Goal: Answer question/provide support: Share knowledge or assist other users

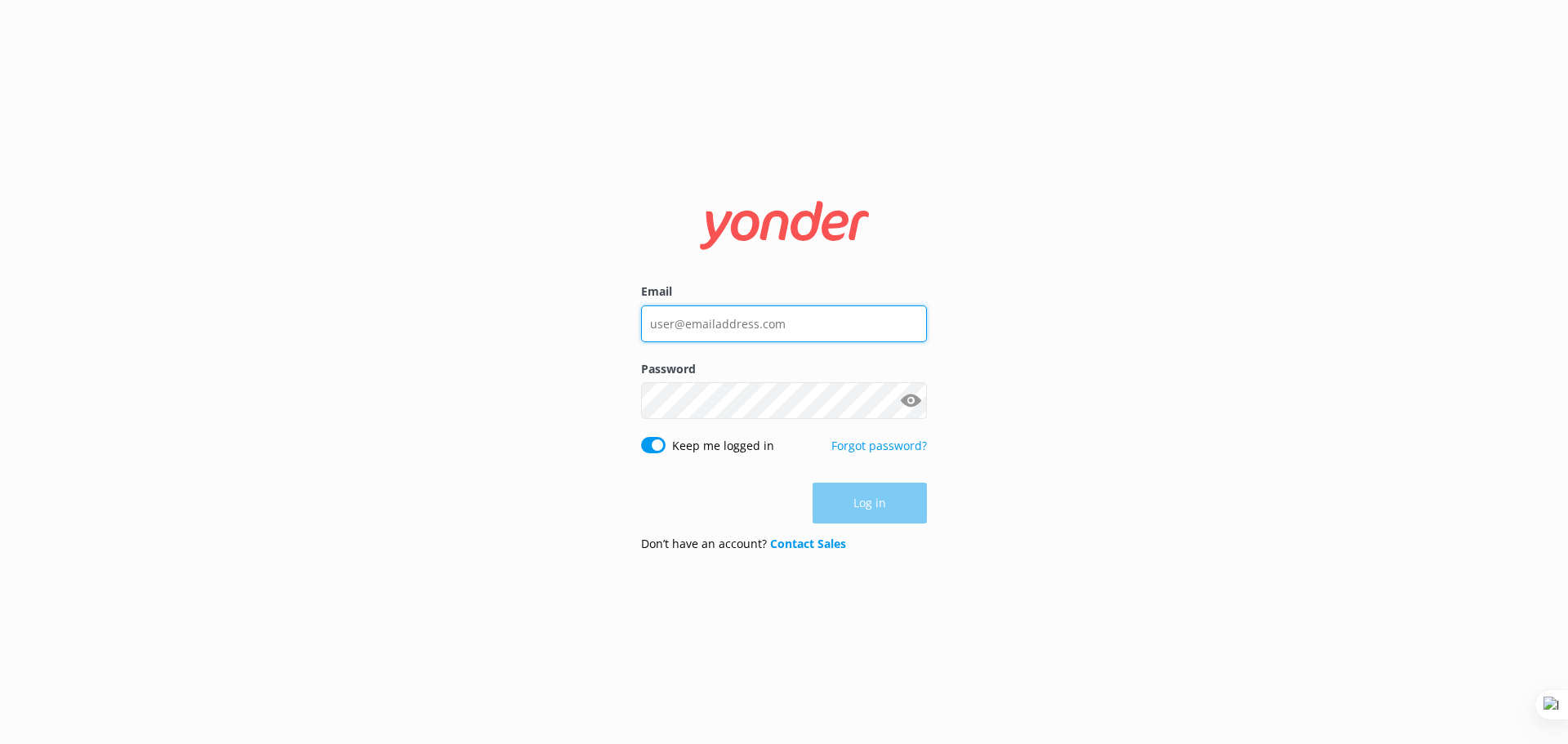
type input "[EMAIL_ADDRESS][DOMAIN_NAME]"
click at [1068, 395] on div "Email [EMAIL_ADDRESS][DOMAIN_NAME] Password Show password Keep me logged in For…" at bounding box center [784, 372] width 1568 height 744
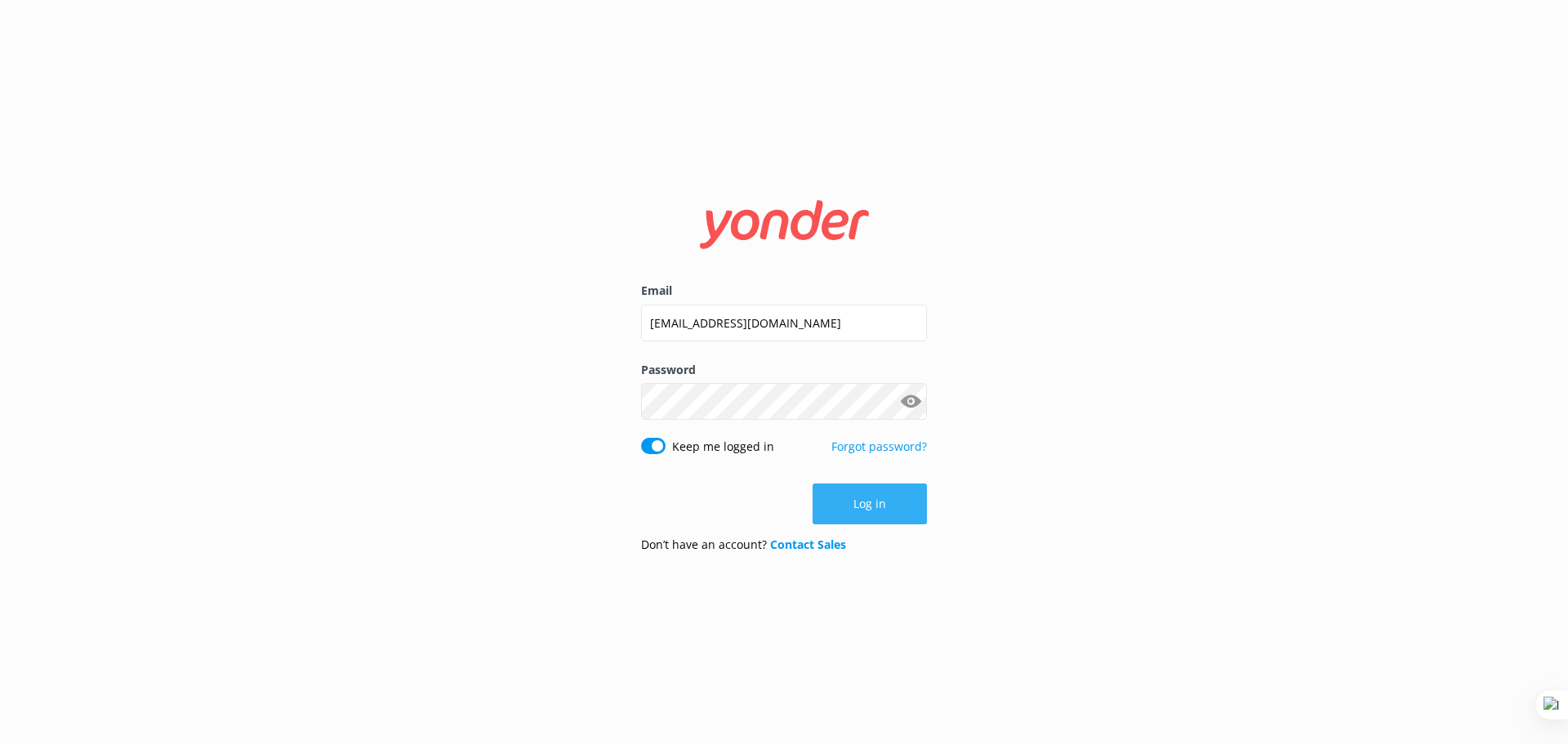
click at [885, 489] on button "Log in" at bounding box center [870, 504] width 114 height 41
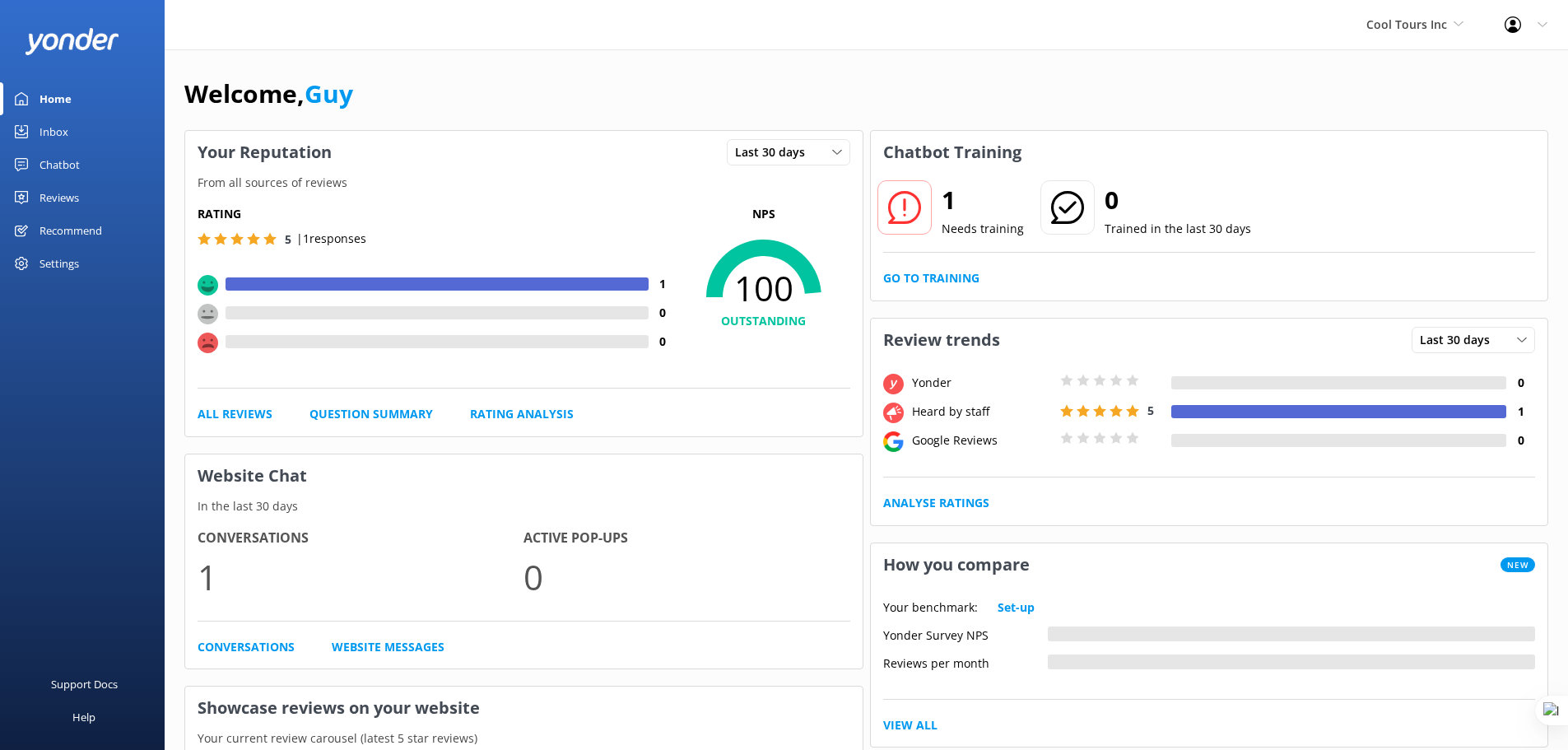
click at [57, 173] on div "Chatbot" at bounding box center [60, 165] width 41 height 33
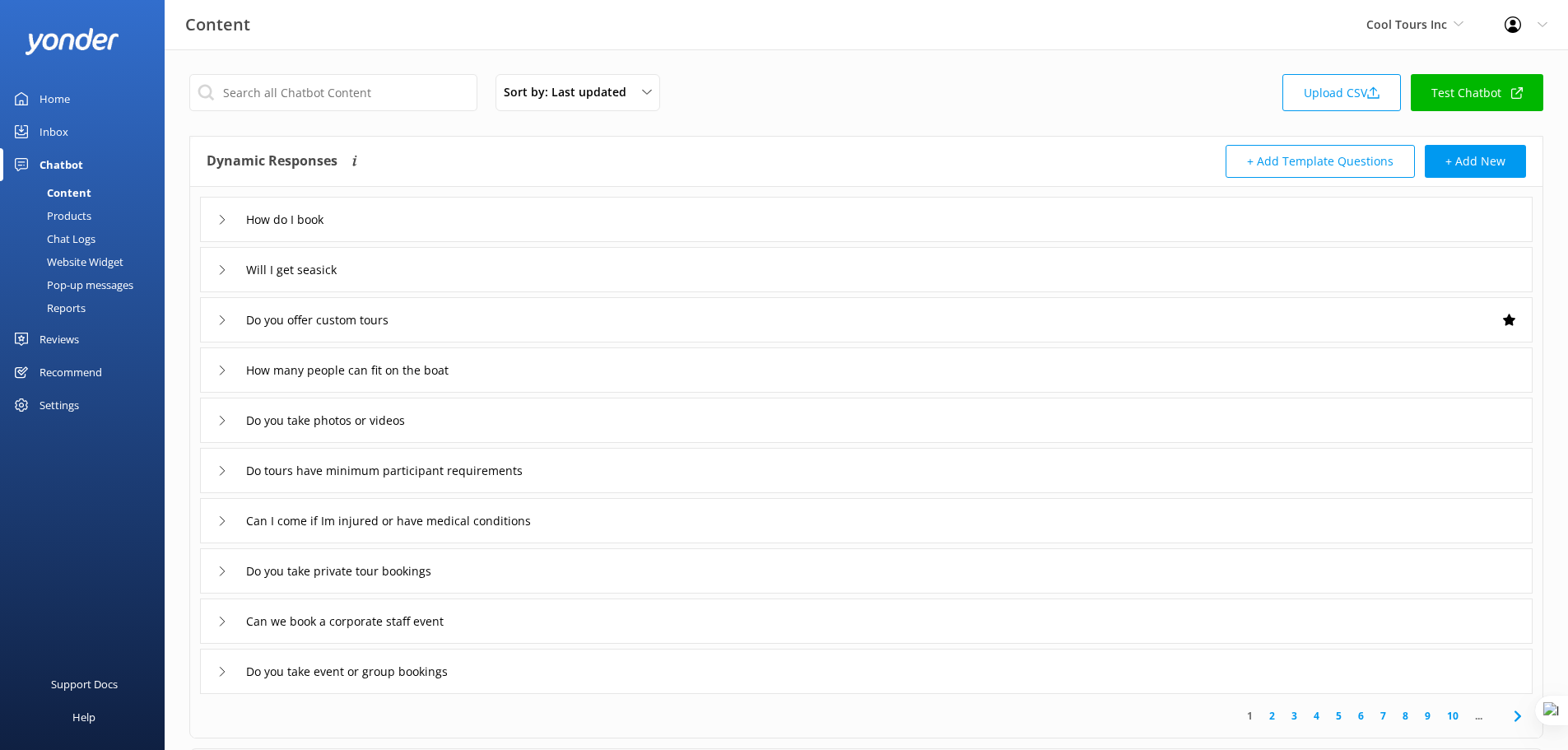
click at [1495, 108] on link "Test Chatbot" at bounding box center [1477, 93] width 133 height 37
click at [292, 96] on input "text" at bounding box center [334, 93] width 289 height 37
drag, startPoint x: 0, startPoint y: 0, endPoint x: 277, endPoint y: 85, distance: 289.7
click at [279, 88] on input "text" at bounding box center [334, 93] width 289 height 37
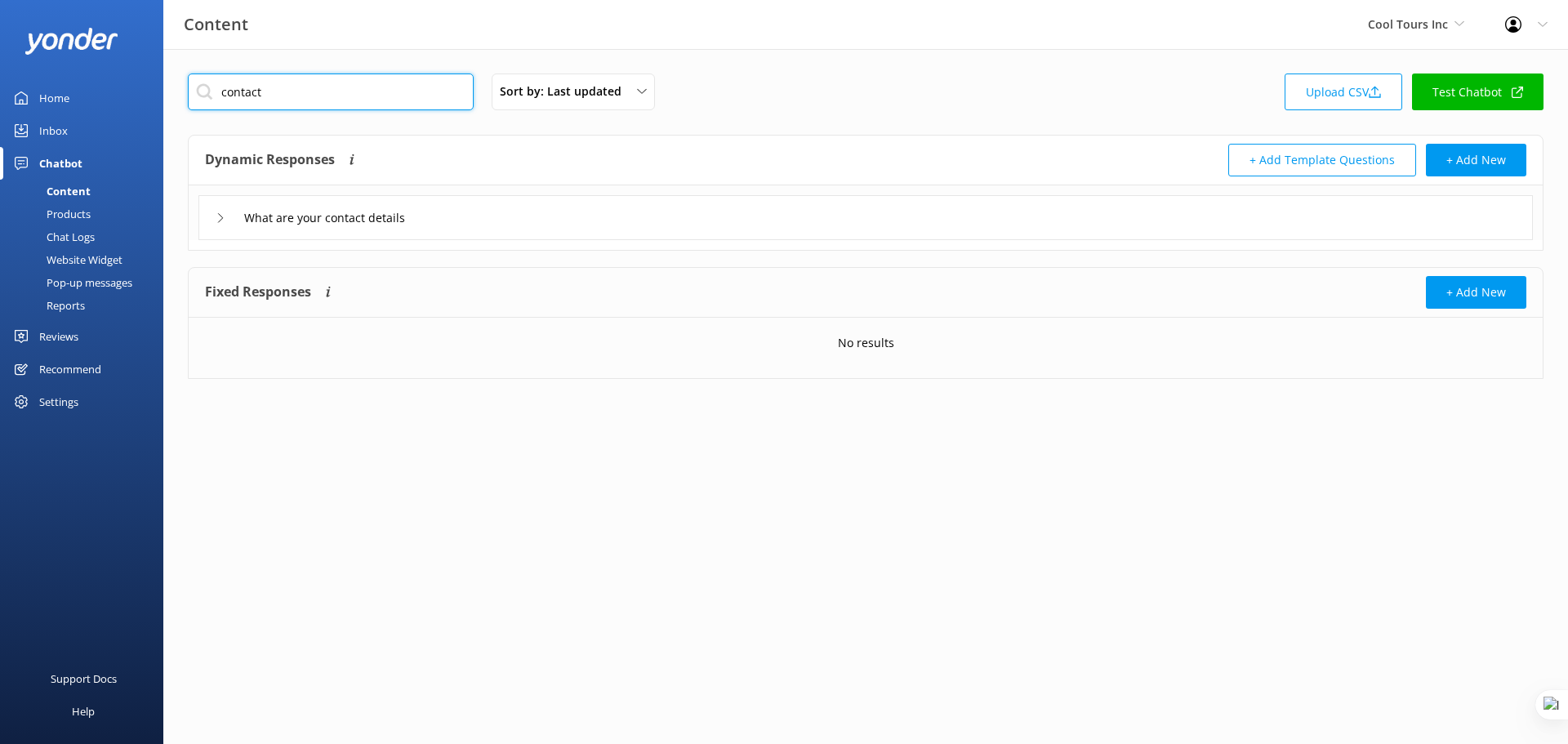
type input "contact"
click at [709, 219] on div "What are your contact details" at bounding box center [866, 217] width 1335 height 45
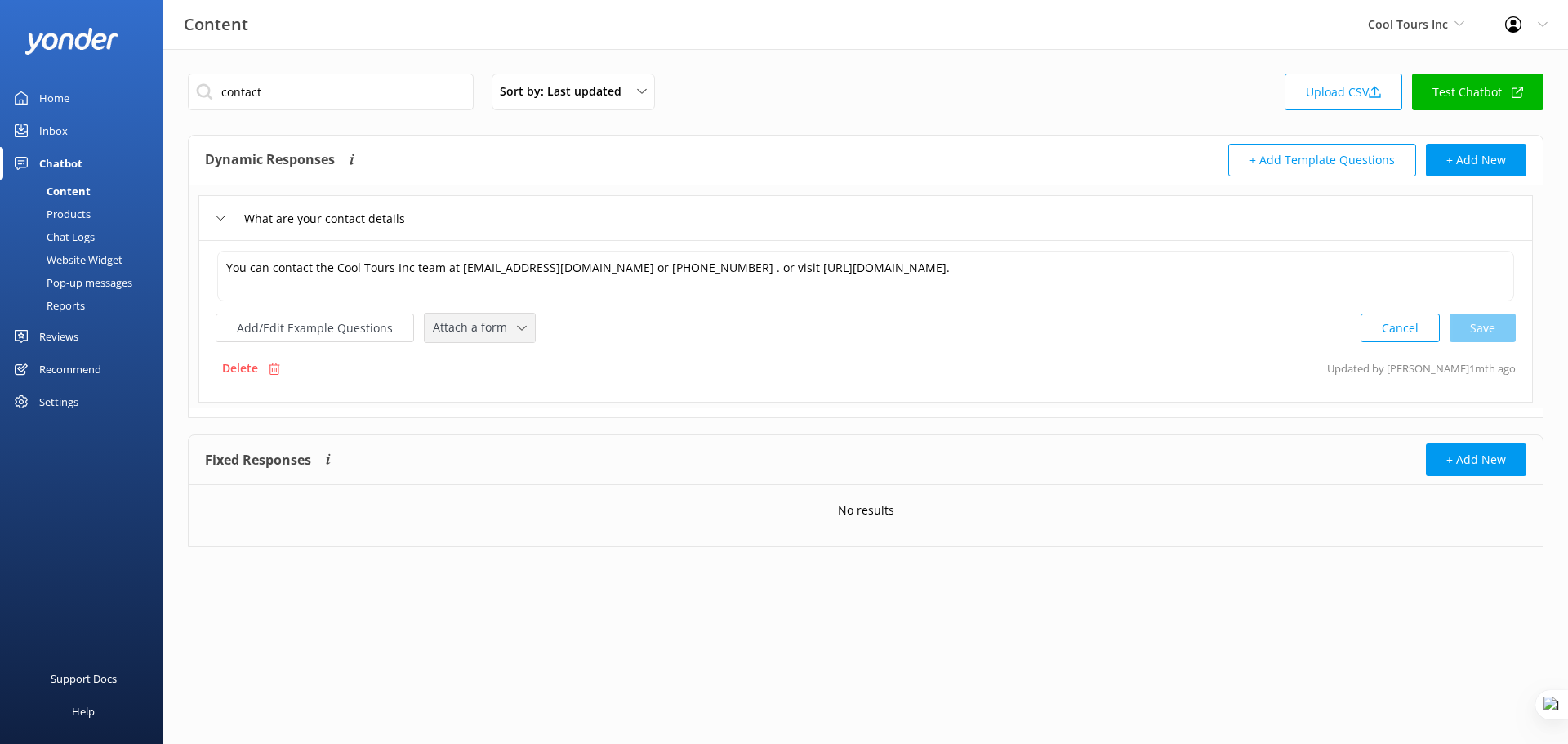
click at [517, 331] on icon at bounding box center [522, 329] width 10 height 10
drag, startPoint x: 512, startPoint y: 396, endPoint x: 512, endPoint y: 371, distance: 25.0
click at [512, 371] on div "Leave contact details Check availability" at bounding box center [498, 380] width 147 height 68
click at [503, 335] on span "Attach a form" at bounding box center [476, 328] width 85 height 18
click at [500, 364] on div "Leave contact details" at bounding box center [483, 362] width 100 height 16
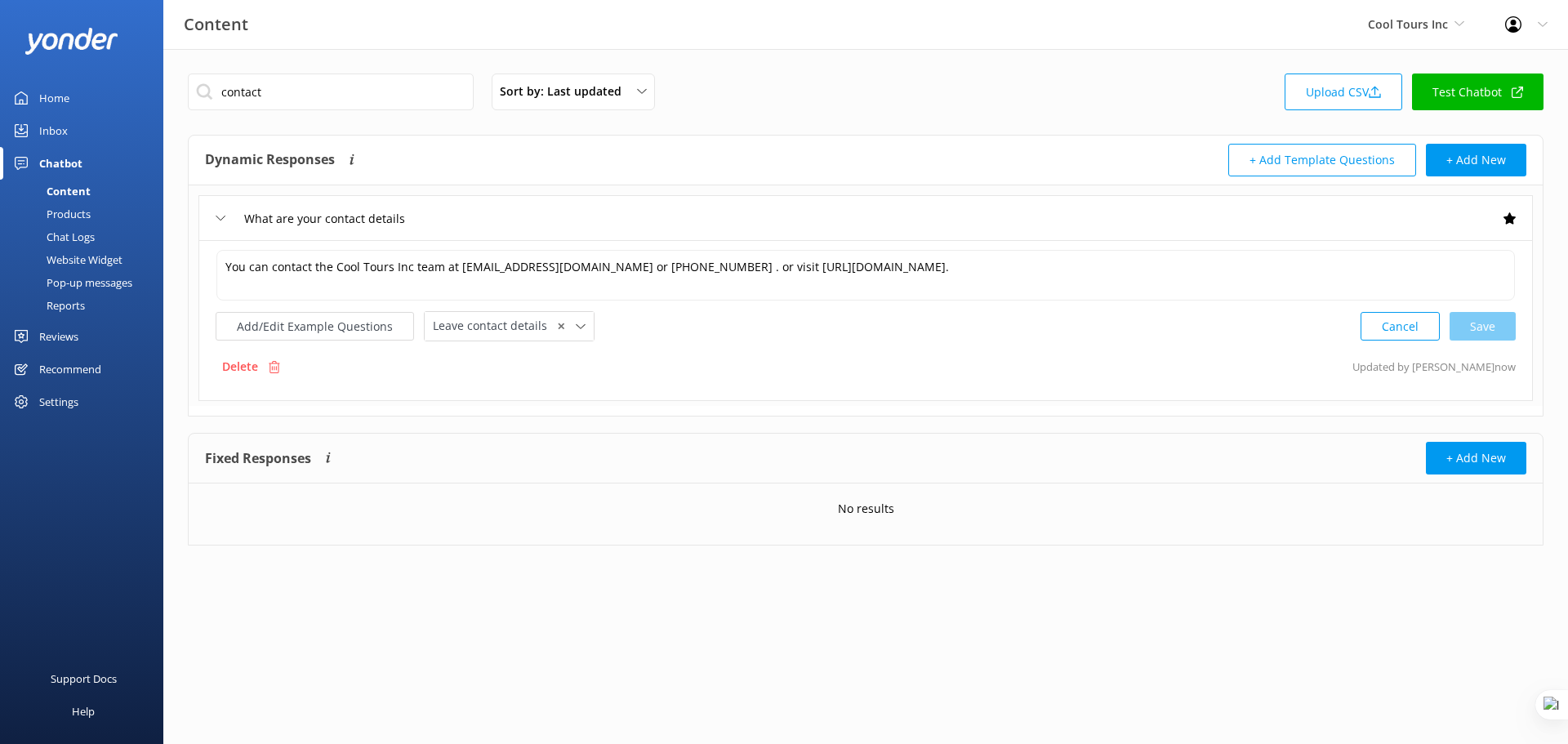
click at [55, 129] on div "Inbox" at bounding box center [54, 131] width 29 height 33
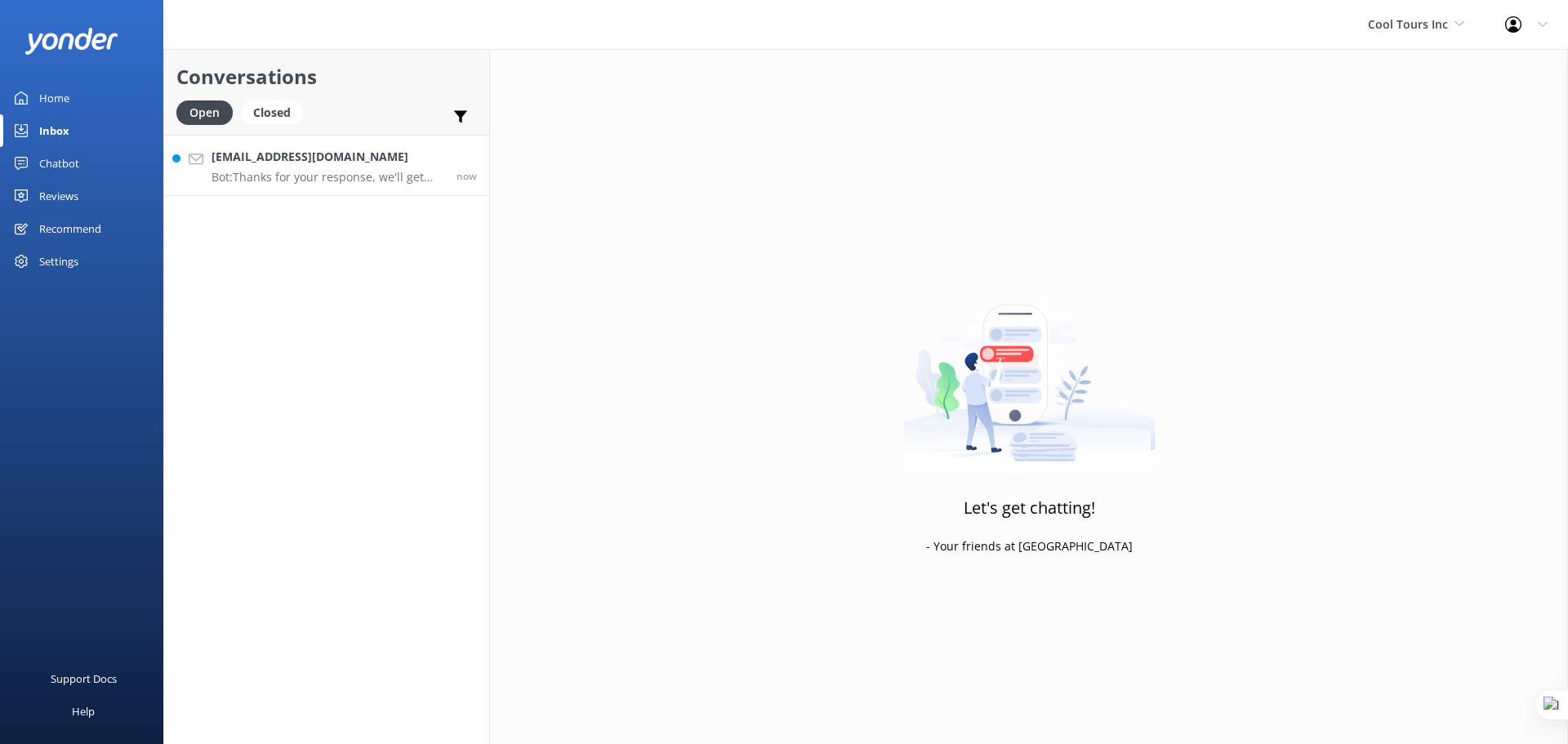
click at [285, 182] on p "Bot: Thanks for your response, we'll get back to you as soon as we can during o…" at bounding box center [328, 177] width 233 height 14
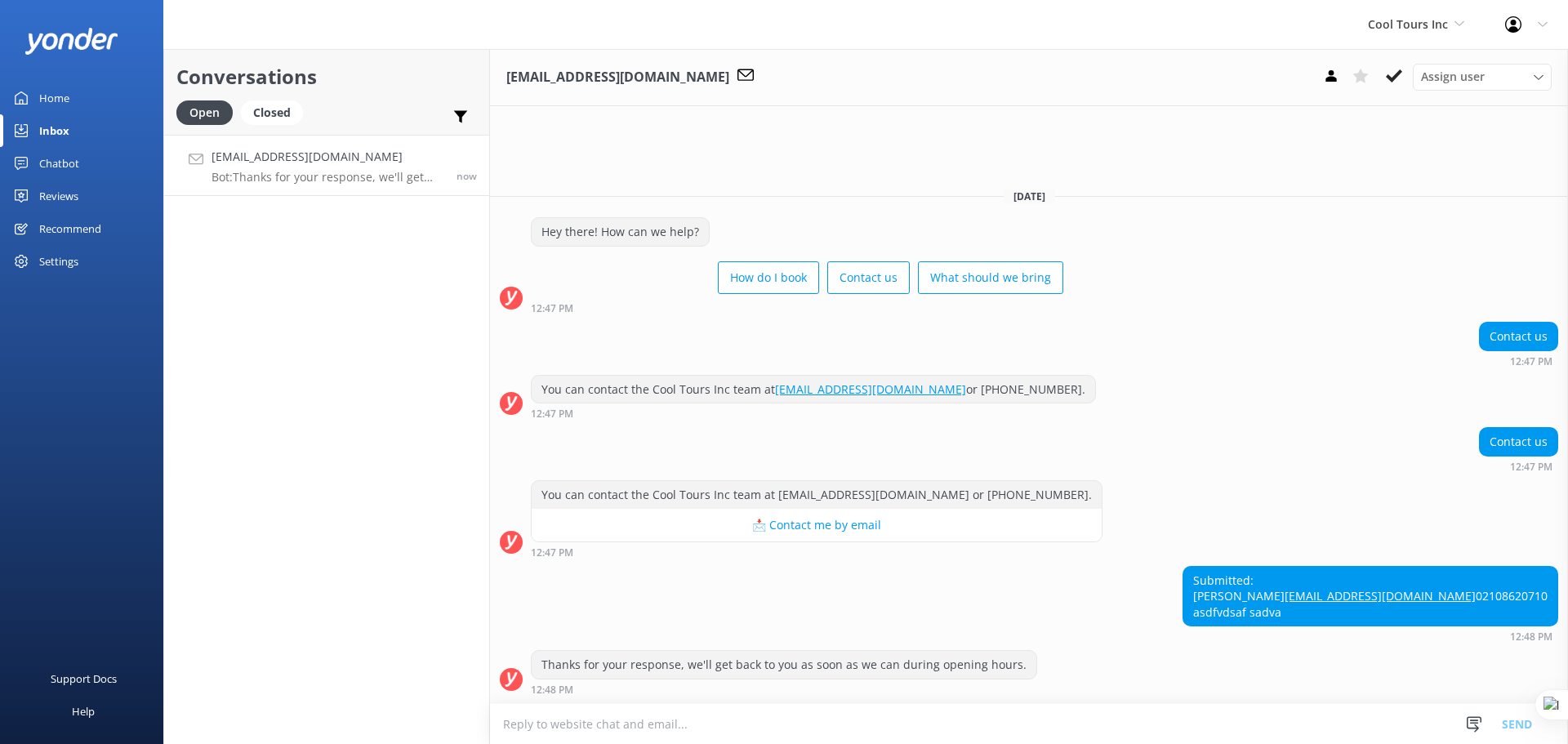
click at [739, 721] on textarea at bounding box center [1029, 725] width 1078 height 40
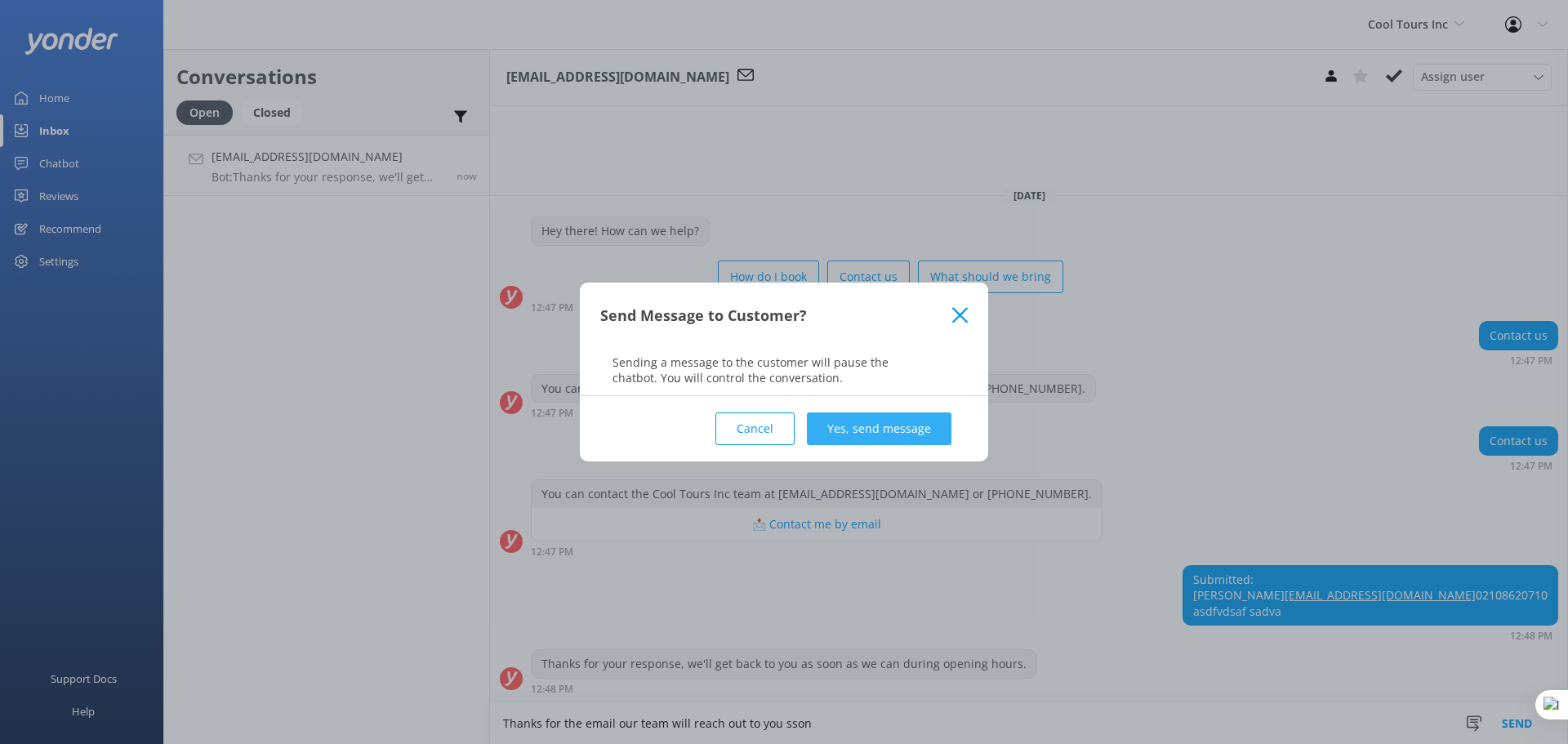
type textarea "Thanks for the email our team will reach out to you sson"
drag, startPoint x: 897, startPoint y: 414, endPoint x: 898, endPoint y: 428, distance: 14.0
click at [896, 416] on button "Yes, send message" at bounding box center [879, 429] width 144 height 33
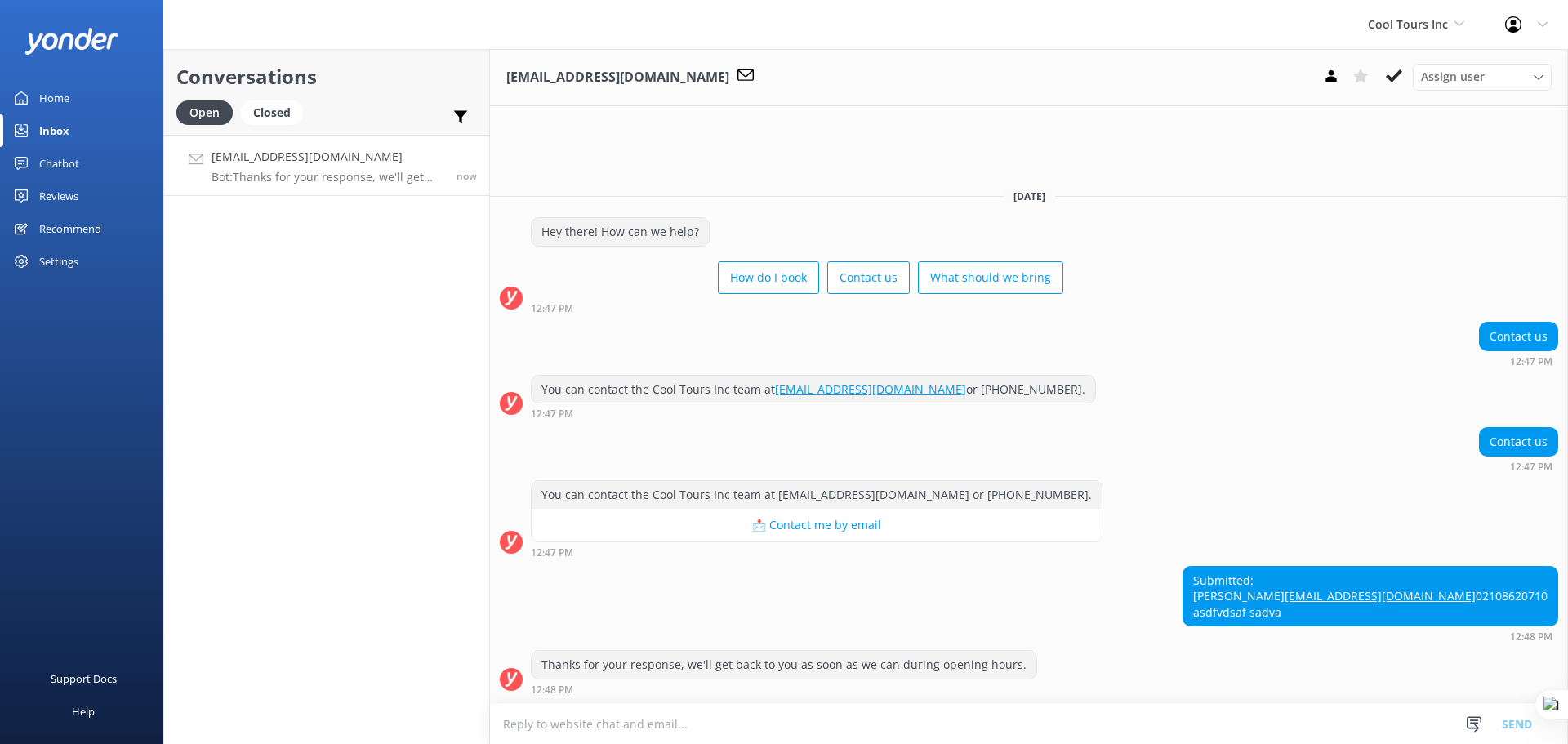
scroll to position [51, 0]
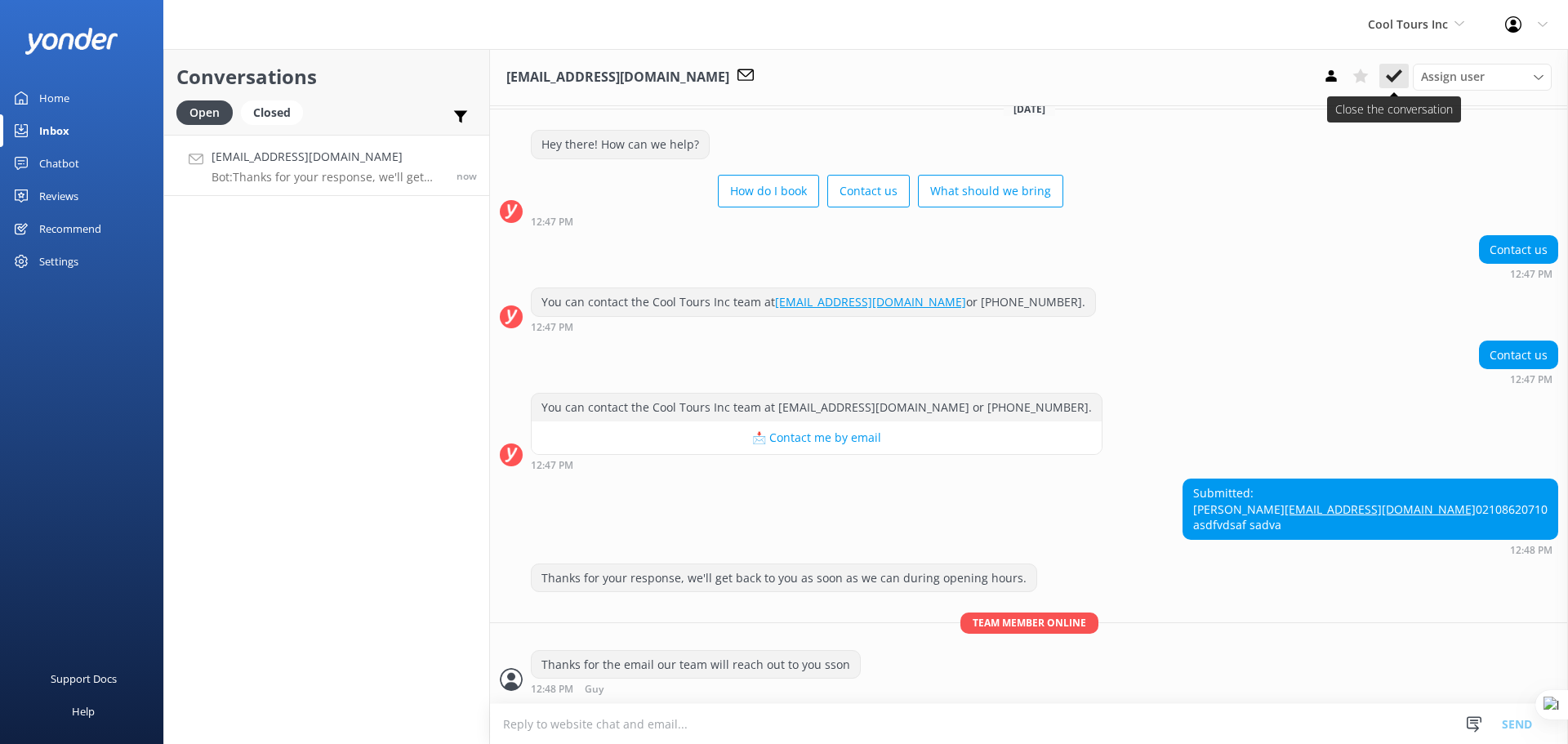
click at [1394, 85] on icon at bounding box center [1394, 76] width 16 height 16
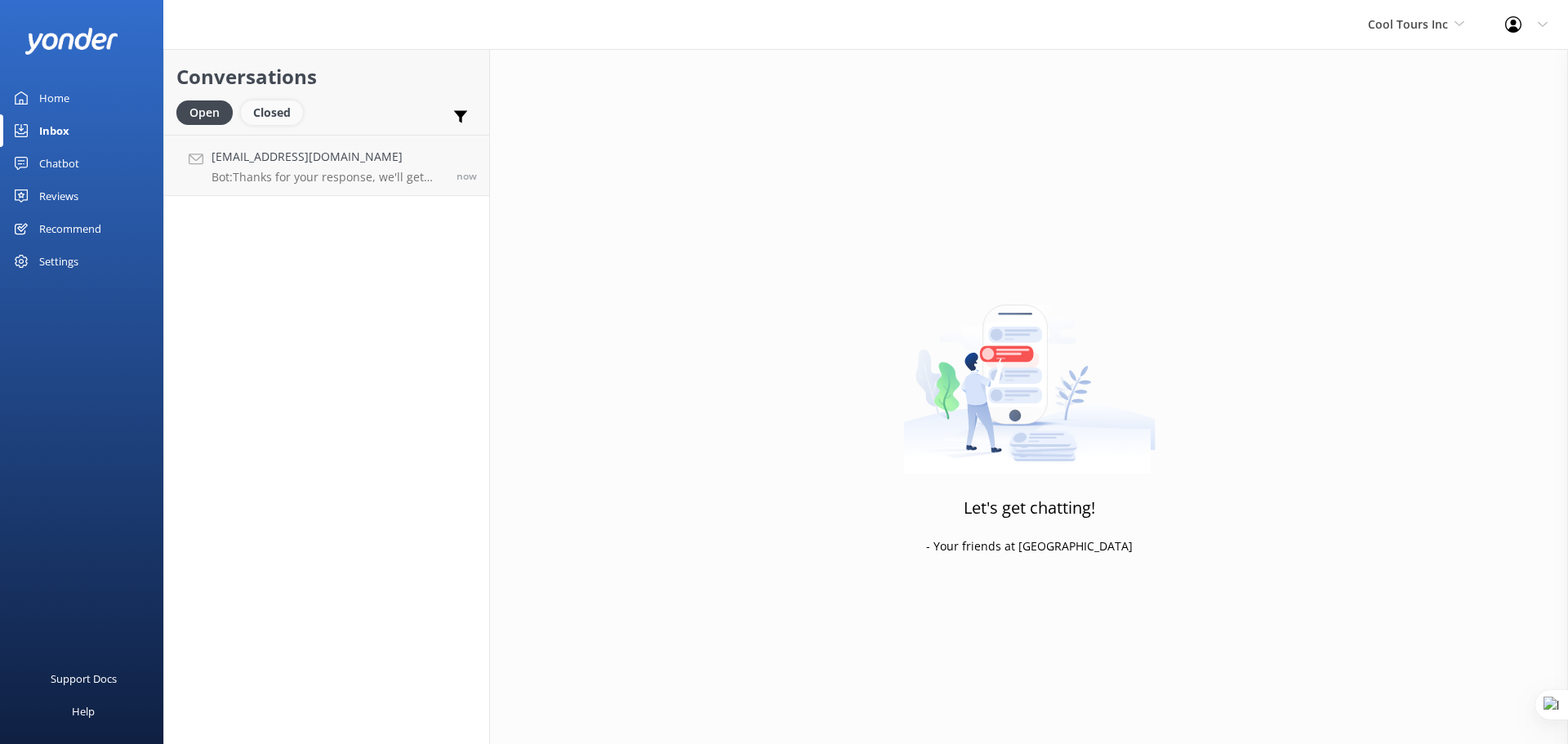
click at [271, 110] on div "Closed" at bounding box center [272, 113] width 62 height 25
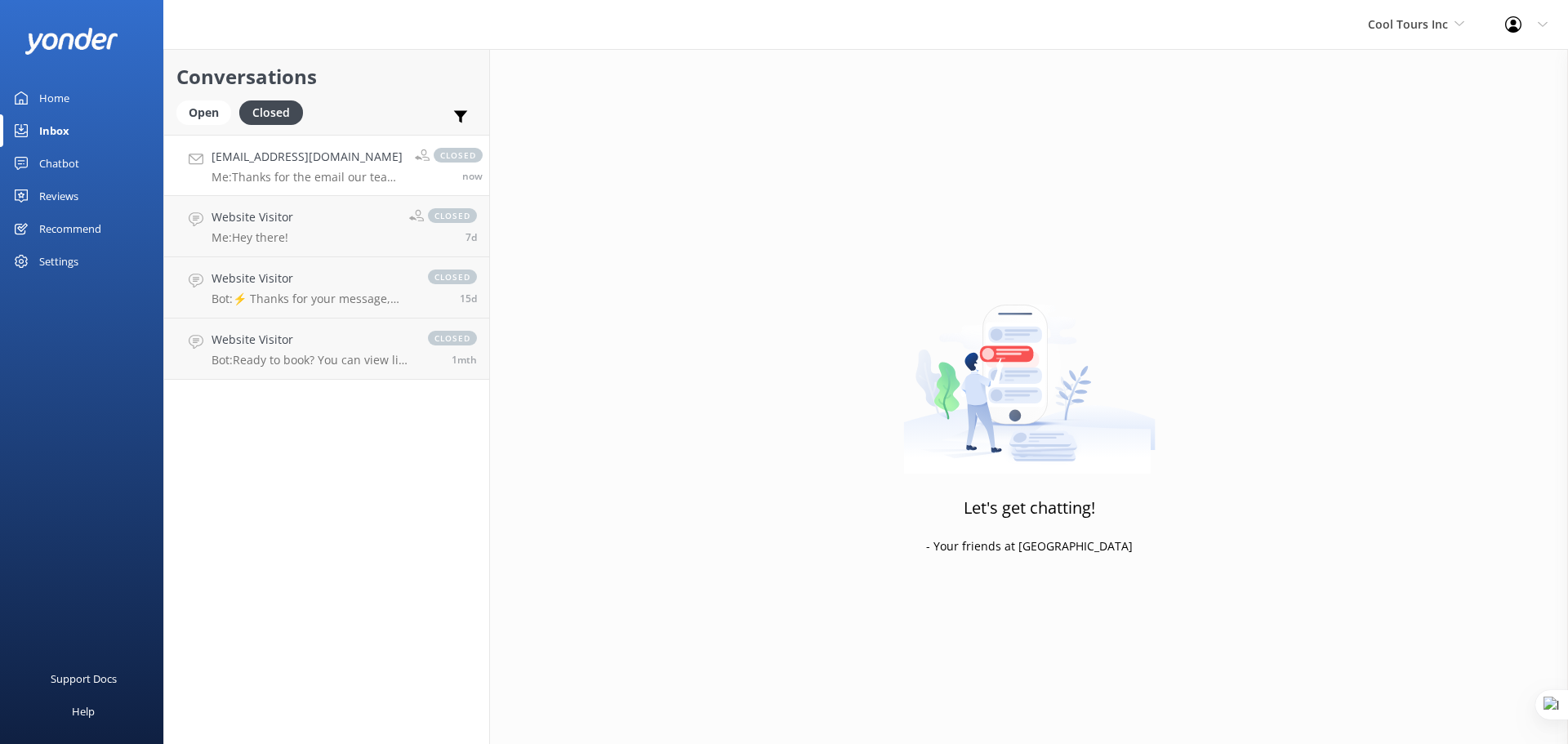
click at [328, 168] on div "guy+49849@yonderhq.com Me: Thanks for the email our team will reach out to you …" at bounding box center [306, 165] width 191 height 36
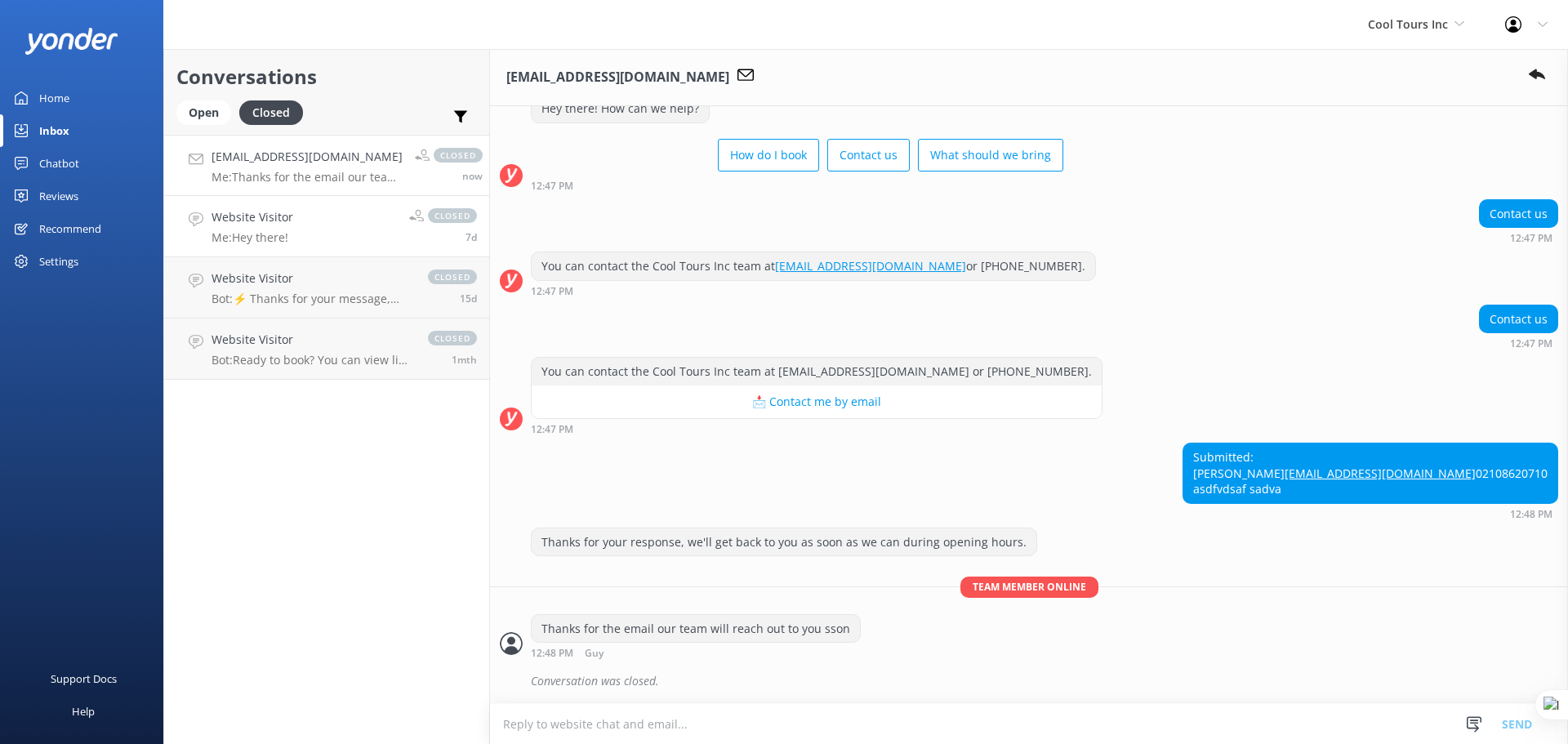
scroll to position [87, 0]
